Goal: Entertainment & Leisure: Consume media (video, audio)

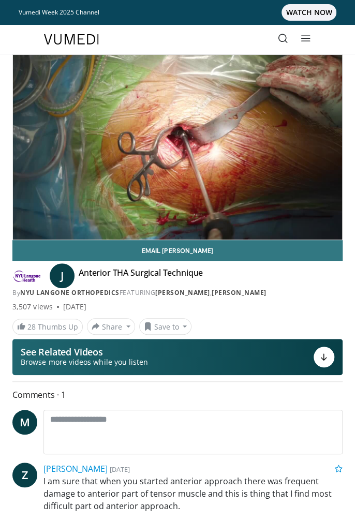
click at [45, 207] on div "10 seconds Tap to unmute" at bounding box center [177, 147] width 329 height 185
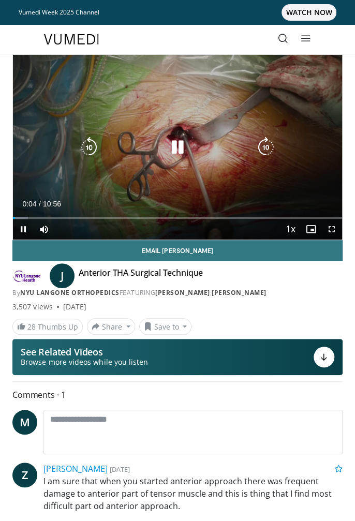
click at [55, 223] on div "Current Time 0:04 / Duration 10:56 Pause Skip Backward Skip Forward Mute Loaded…" at bounding box center [177, 229] width 329 height 21
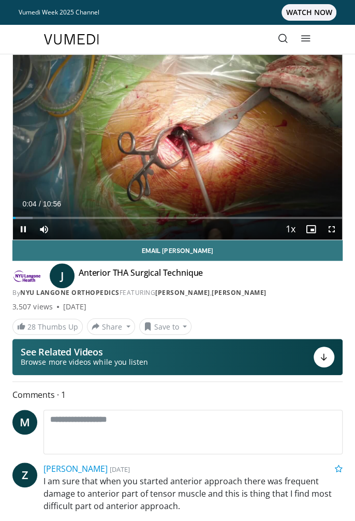
click at [64, 208] on div "Current Time 0:04 / Duration 10:56" at bounding box center [177, 203] width 329 height 9
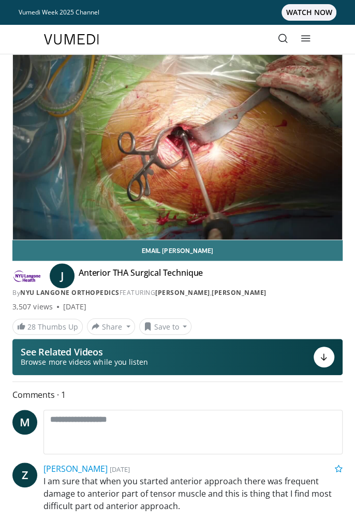
click at [50, 206] on div "10 seconds Tap to unmute" at bounding box center [177, 147] width 329 height 185
click at [93, 197] on div "10 seconds Tap to unmute" at bounding box center [177, 147] width 329 height 185
click at [65, 213] on div "10 seconds Tap to unmute" at bounding box center [177, 147] width 329 height 185
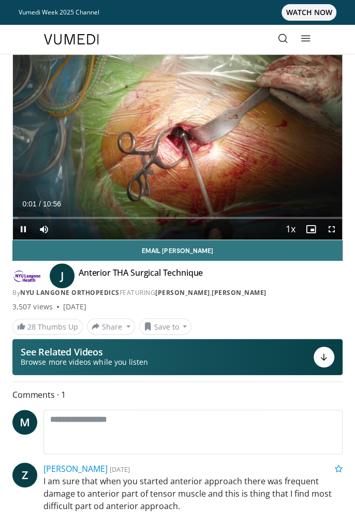
click at [327, 240] on link "Email Joshua" at bounding box center [177, 250] width 330 height 21
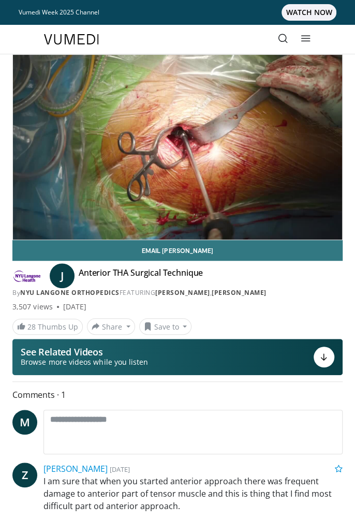
click at [324, 200] on div "10 seconds Tap to unmute" at bounding box center [177, 147] width 329 height 185
click at [174, 158] on div "10 seconds Tap to unmute" at bounding box center [177, 147] width 329 height 185
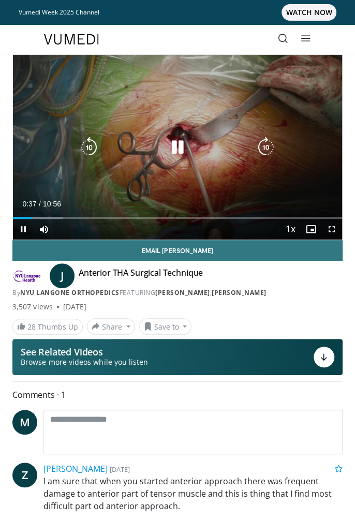
click at [179, 152] on icon "Video Player" at bounding box center [177, 147] width 21 height 21
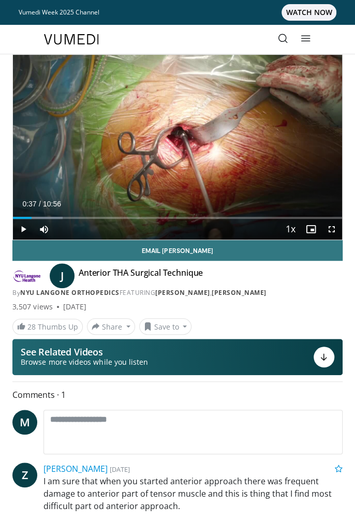
click at [181, 168] on div "10 seconds Tap to unmute" at bounding box center [177, 147] width 329 height 185
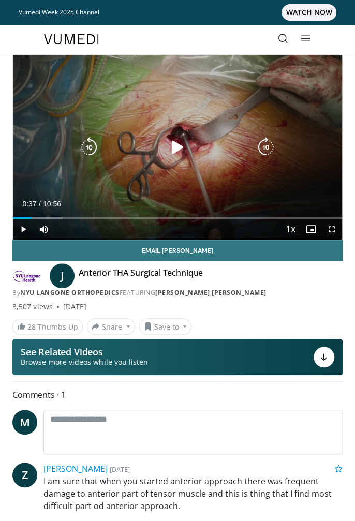
click at [181, 157] on icon "Video Player" at bounding box center [177, 147] width 21 height 21
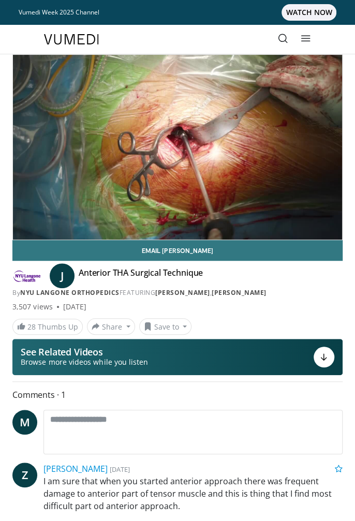
click at [174, 155] on icon "Video Player" at bounding box center [177, 147] width 21 height 21
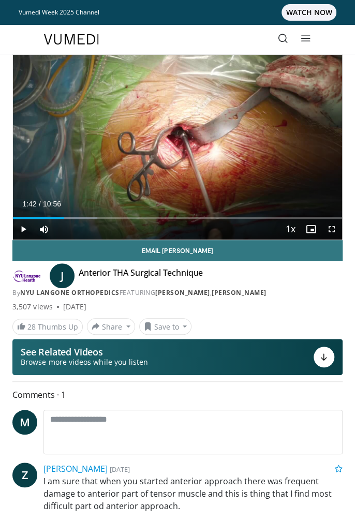
click at [172, 164] on div "10 seconds Tap to unmute" at bounding box center [177, 147] width 329 height 185
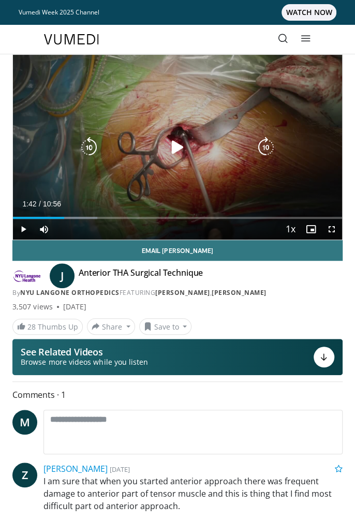
click at [169, 154] on icon "Video Player" at bounding box center [177, 147] width 21 height 21
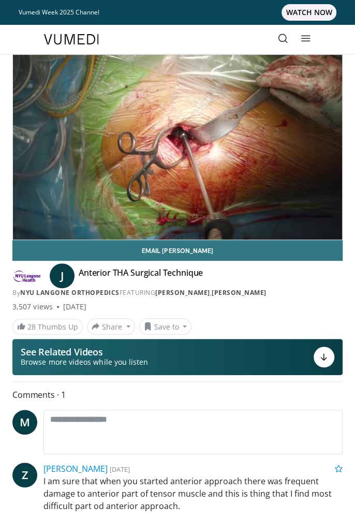
click at [167, 164] on div "10 seconds Tap to unmute" at bounding box center [177, 147] width 329 height 185
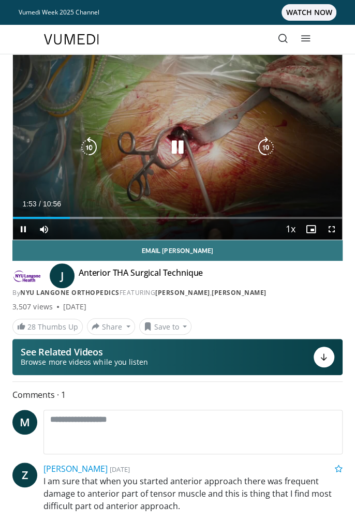
click at [178, 154] on icon "Video Player" at bounding box center [177, 147] width 21 height 21
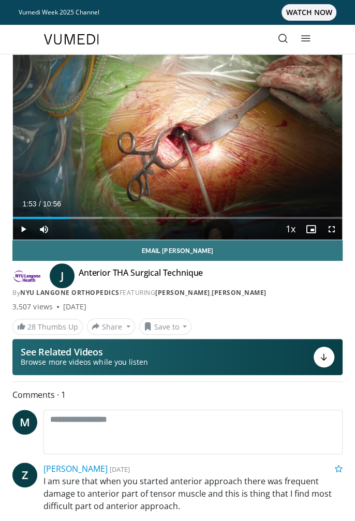
click at [159, 137] on div "Video Player" at bounding box center [178, 147] width 198 height 21
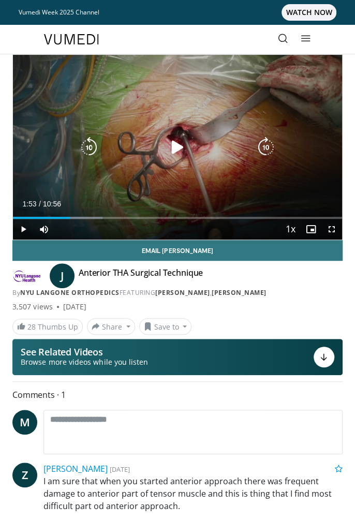
click at [180, 148] on icon "Video Player" at bounding box center [177, 147] width 21 height 21
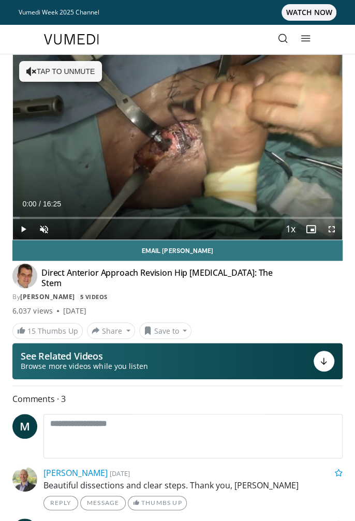
click at [42, 73] on div "10 seconds Tap to unmute" at bounding box center [177, 147] width 329 height 185
click at [179, 155] on icon "Video Player" at bounding box center [177, 147] width 21 height 21
click at [176, 157] on icon "Video Player" at bounding box center [177, 147] width 21 height 21
click at [182, 152] on icon "Video Player" at bounding box center [177, 147] width 21 height 21
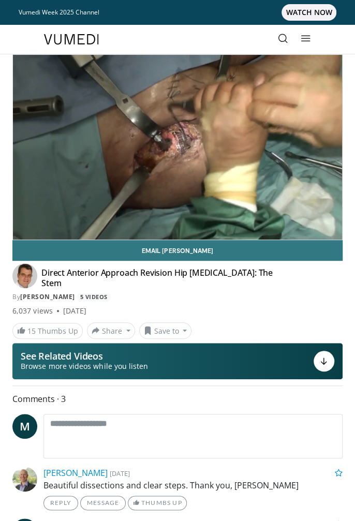
click at [105, 208] on div "10 seconds Tap to unmute" at bounding box center [177, 147] width 329 height 185
click at [79, 191] on div "10 seconds Tap to unmute" at bounding box center [177, 147] width 329 height 185
